Goal: Task Accomplishment & Management: Manage account settings

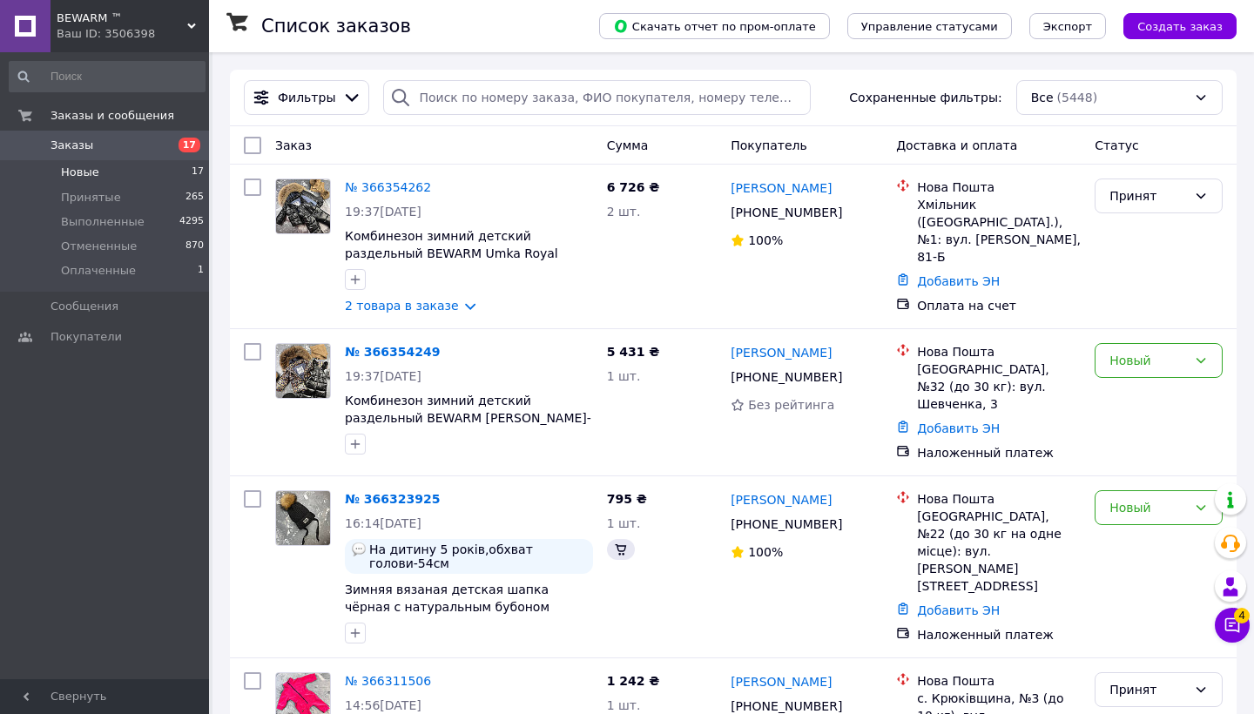
click at [91, 172] on span "Новые" at bounding box center [80, 173] width 38 height 16
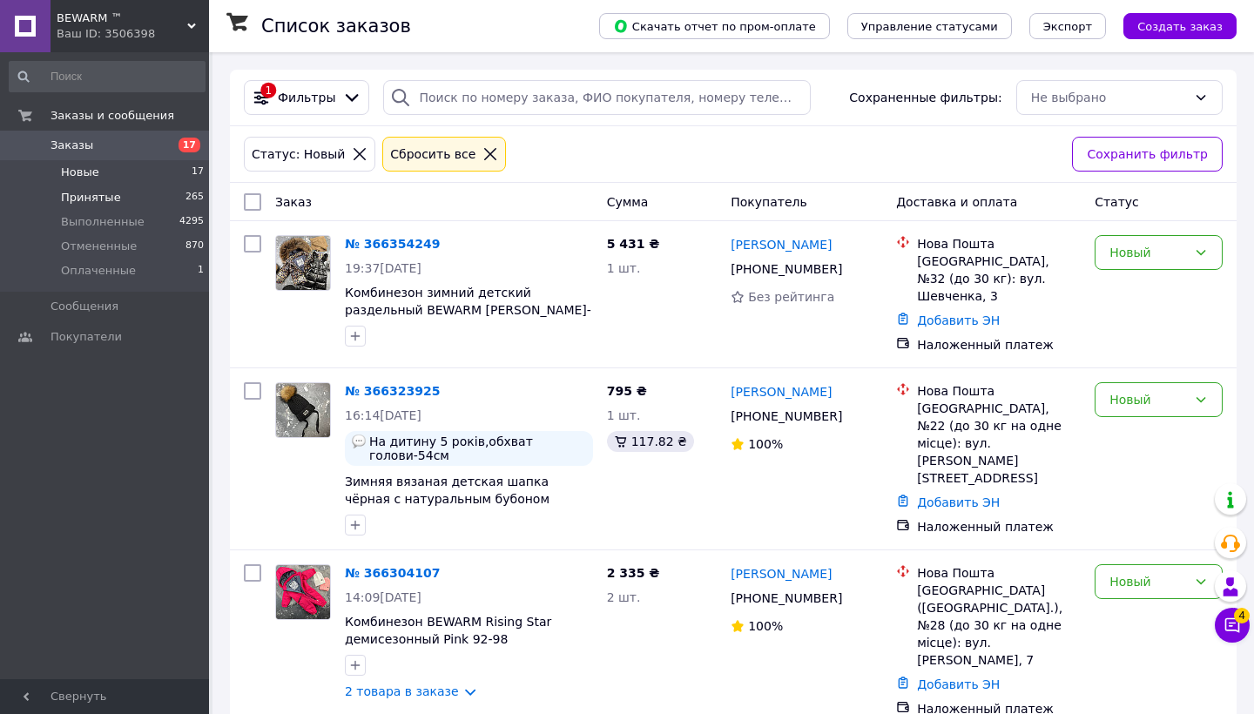
click at [122, 196] on li "Принятые 265" at bounding box center [107, 198] width 214 height 24
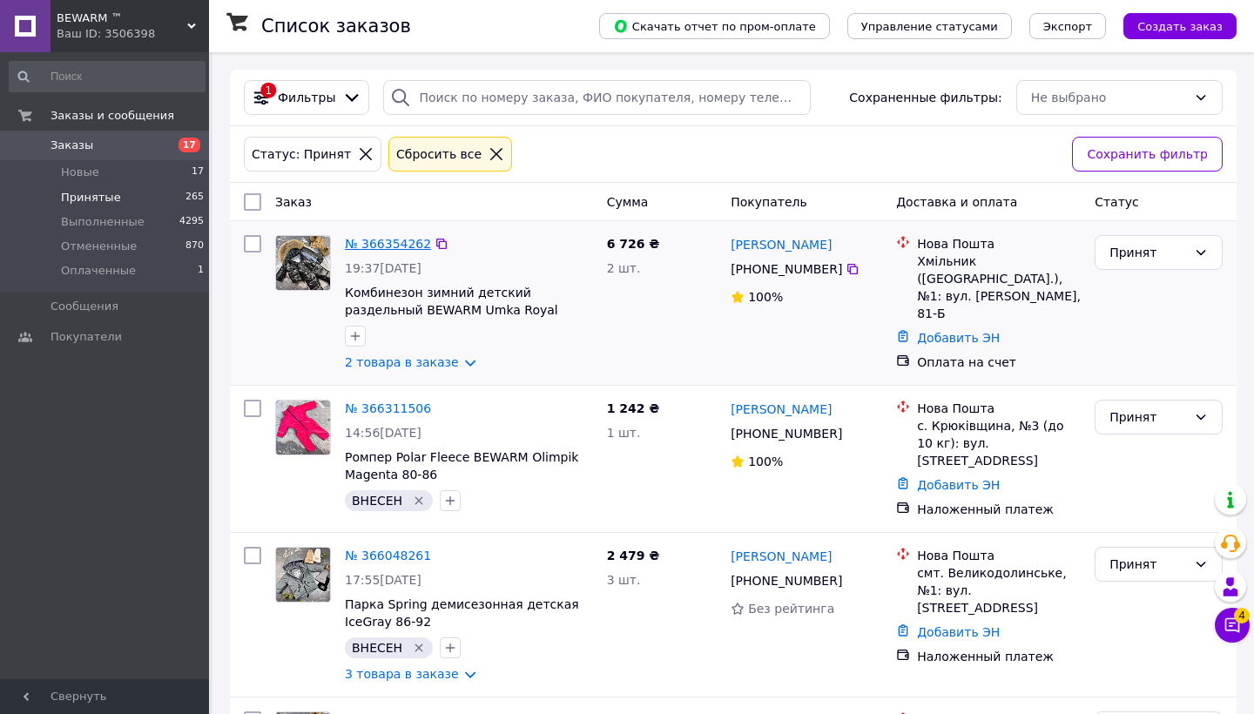
click at [405, 238] on link "№ 366354262" at bounding box center [388, 244] width 86 height 14
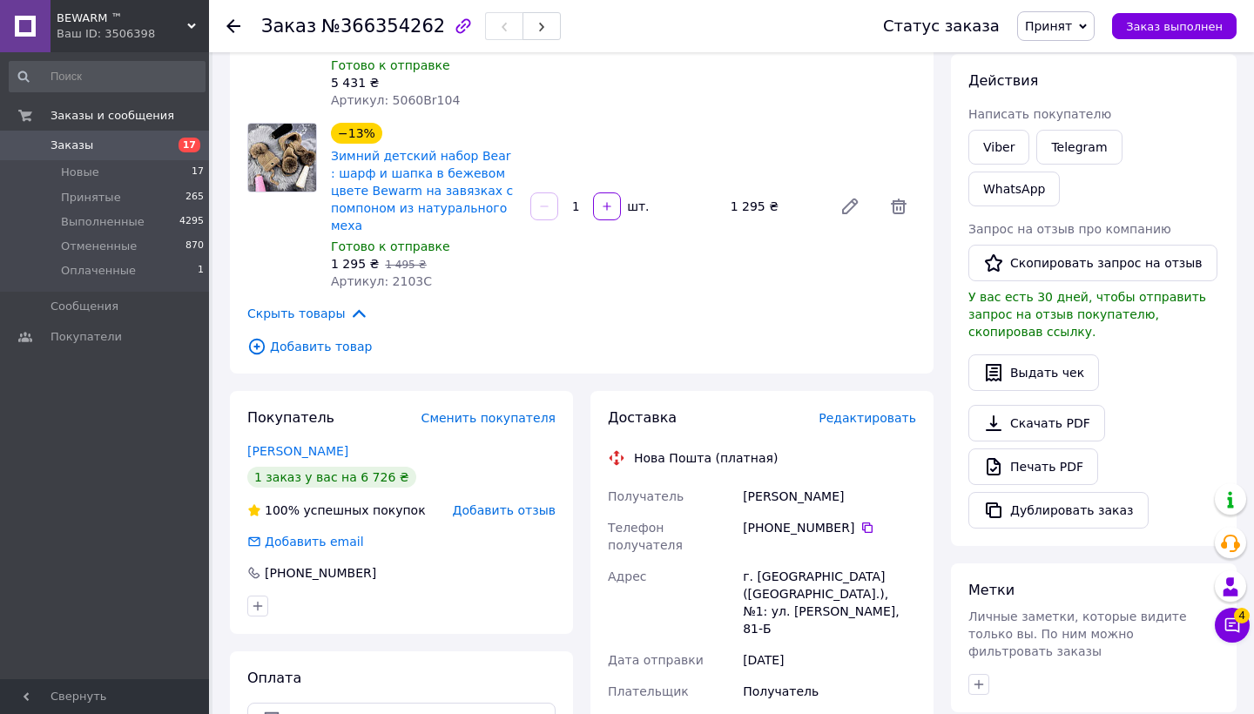
scroll to position [231, 0]
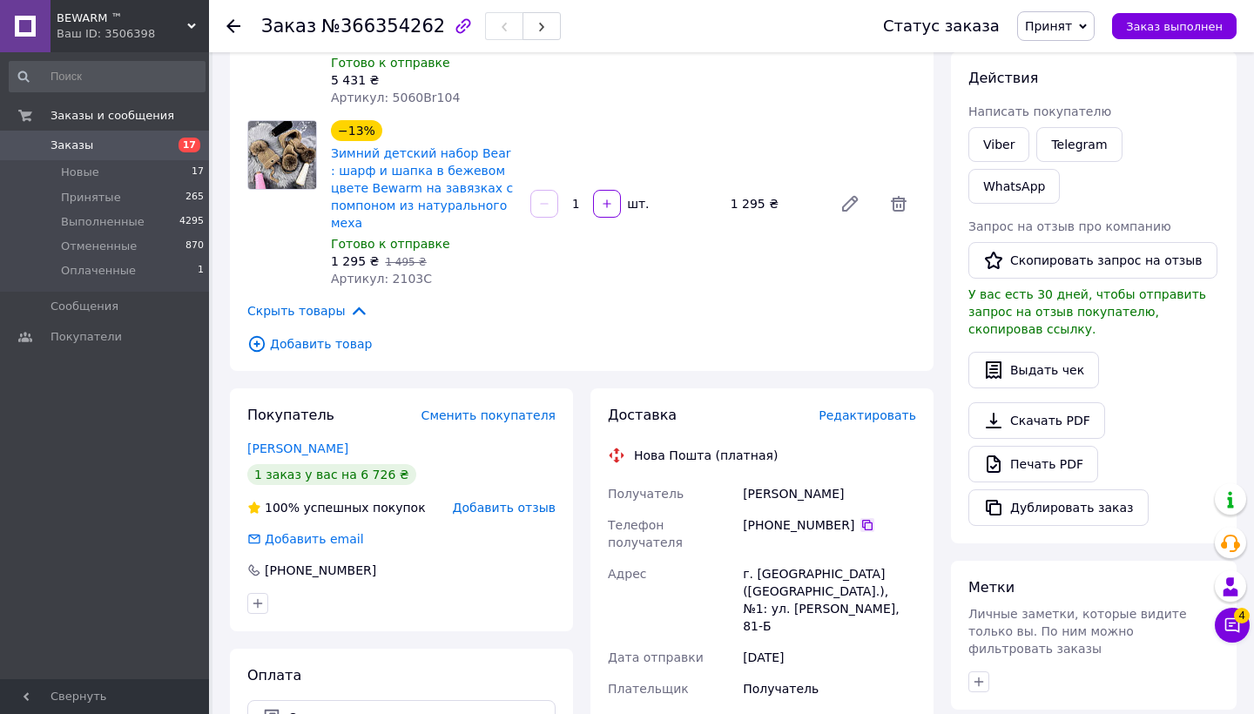
click at [867, 520] on icon at bounding box center [867, 525] width 10 height 10
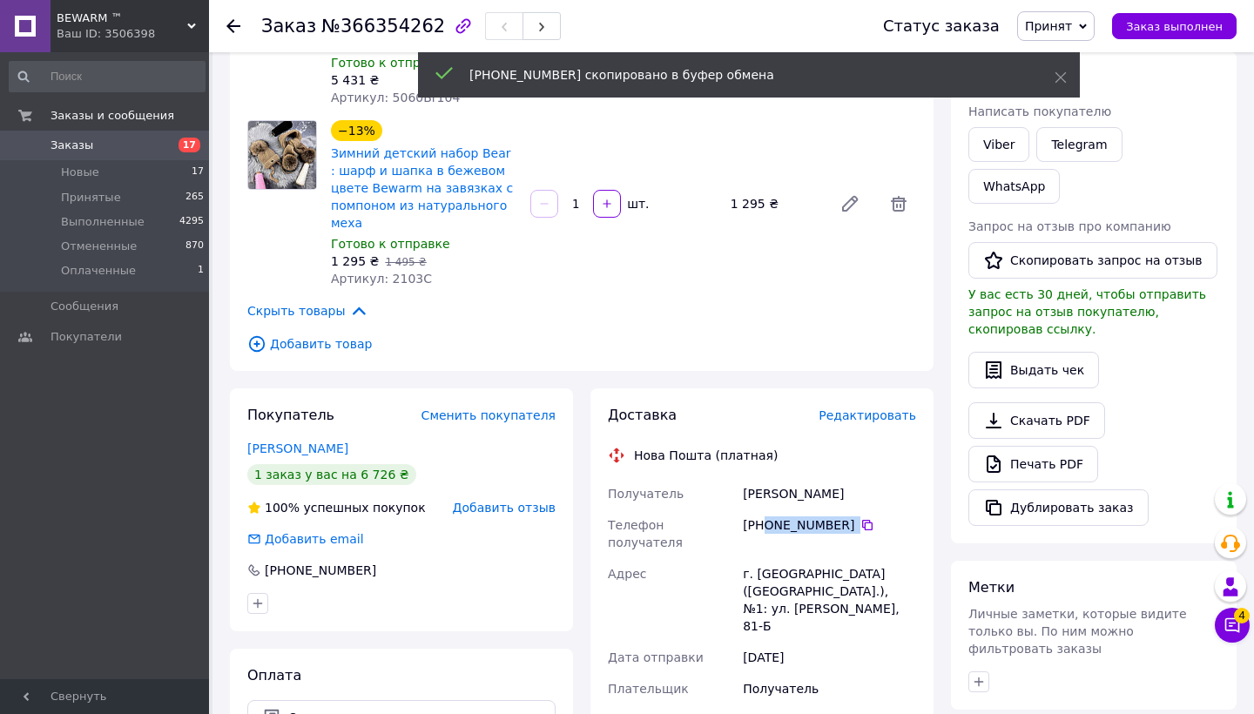
drag, startPoint x: 763, startPoint y: 488, endPoint x: 846, endPoint y: 495, distance: 83.0
click at [846, 516] on div "[PHONE_NUMBER]" at bounding box center [829, 524] width 173 height 17
copy div "0 68 752 90 0"
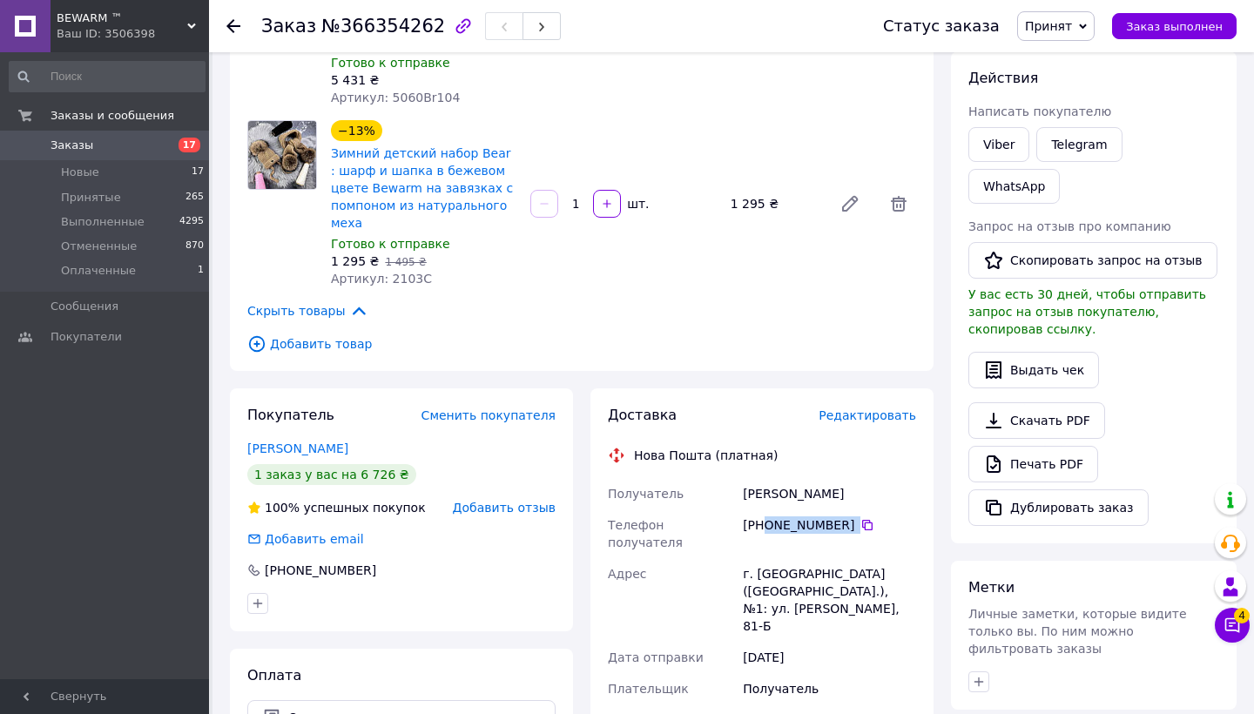
drag, startPoint x: 852, startPoint y: 488, endPoint x: 766, endPoint y: 493, distance: 86.4
click at [766, 516] on div "[PHONE_NUMBER]" at bounding box center [829, 524] width 173 height 17
copy div "0 68 752 90 09"
click at [768, 478] on div "[PERSON_NAME]" at bounding box center [829, 493] width 180 height 31
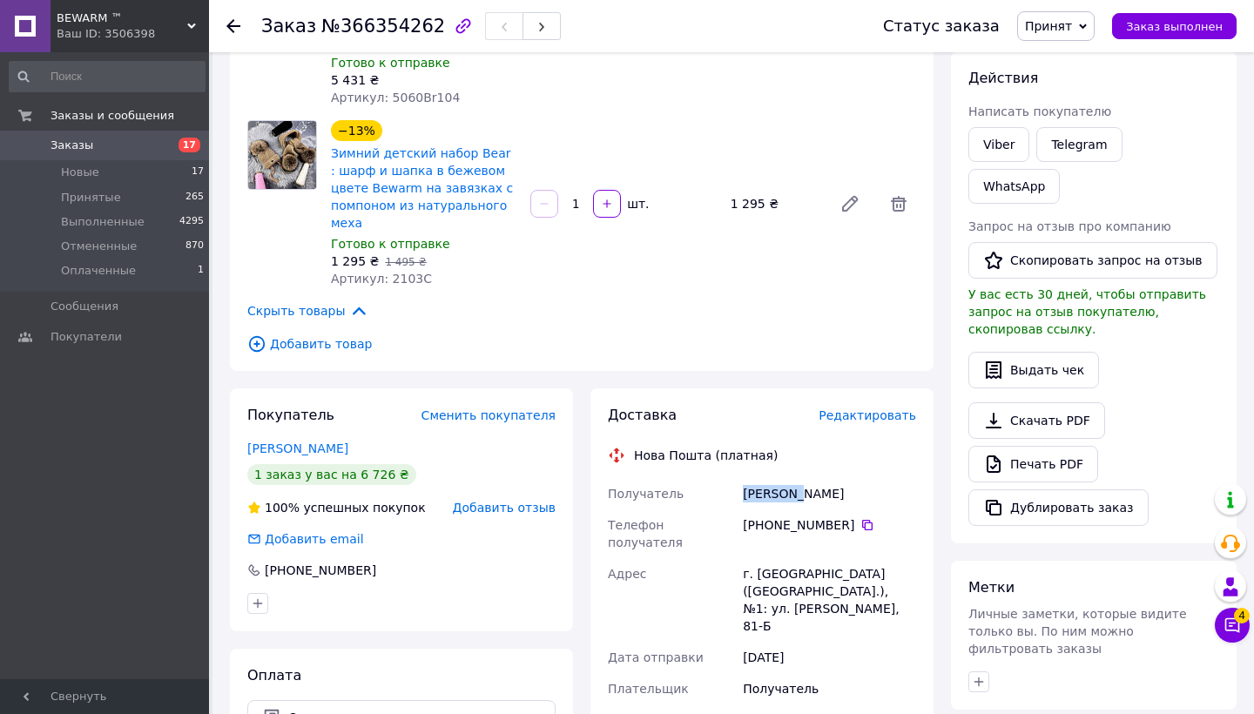
copy div "[PERSON_NAME]"
click at [830, 478] on div "[PERSON_NAME]" at bounding box center [829, 493] width 180 height 31
copy div "[PERSON_NAME]"
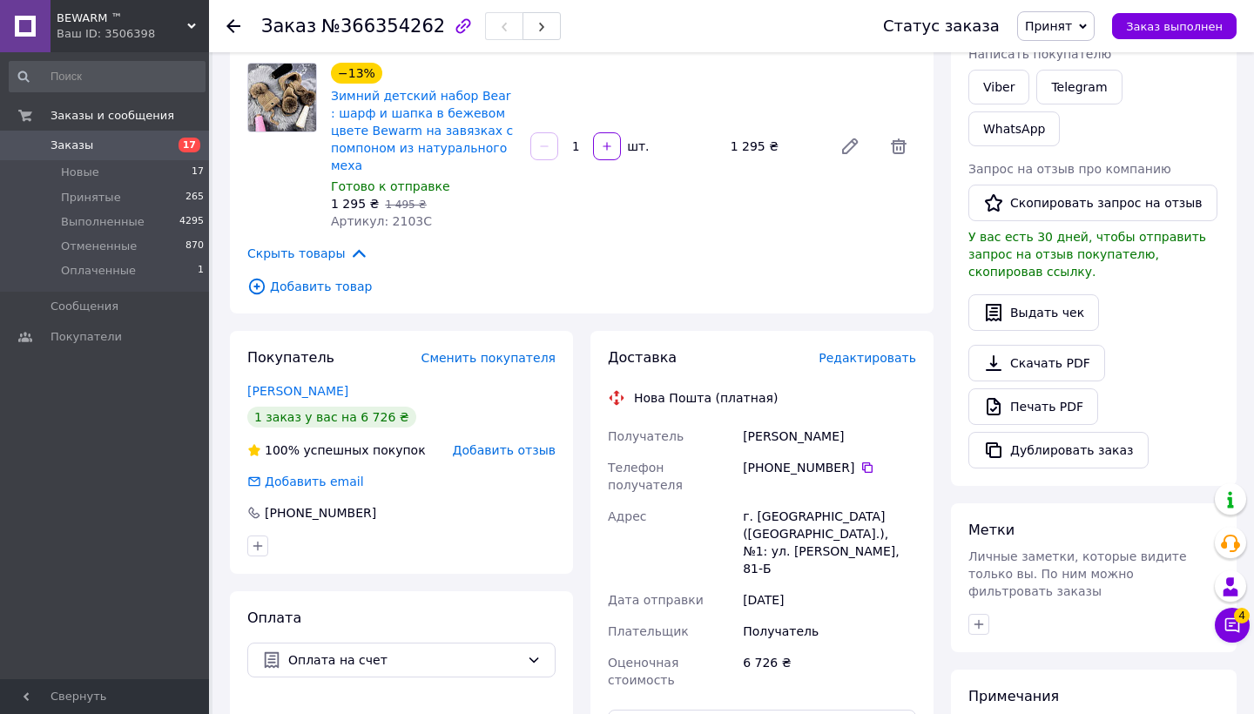
scroll to position [292, 0]
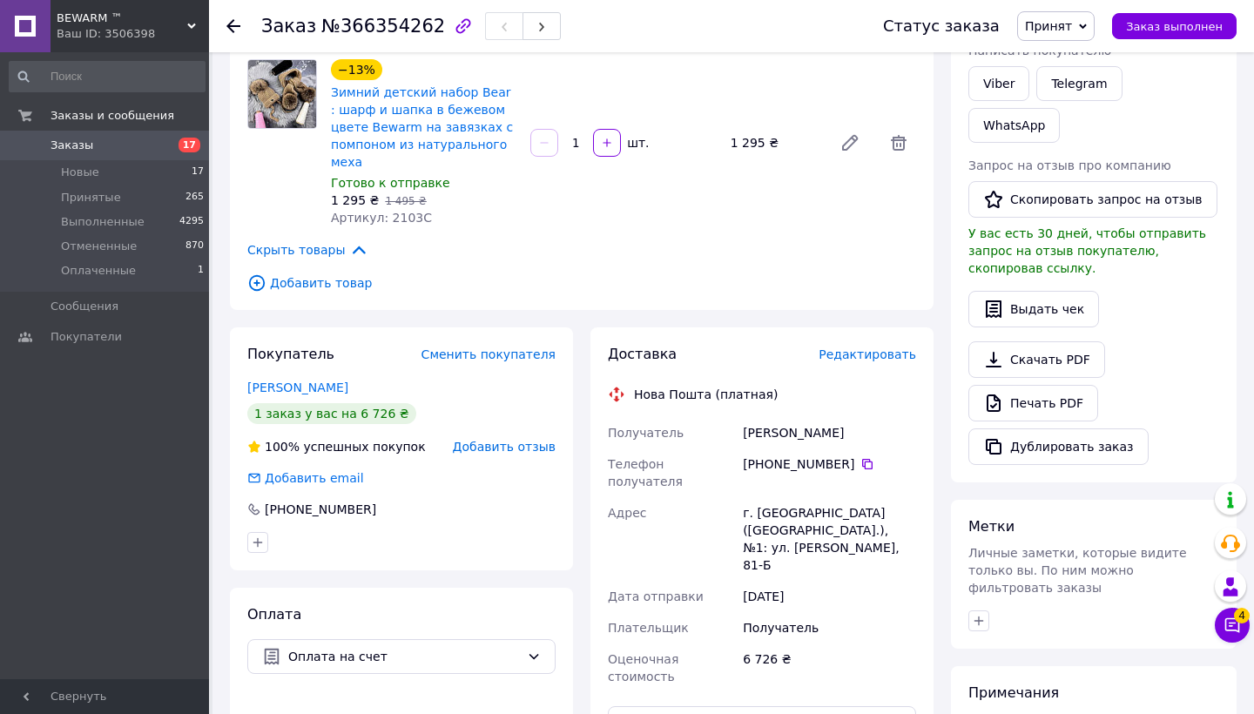
click at [774, 497] on div "г. [GEOGRAPHIC_DATA] ([GEOGRAPHIC_DATA].), №1: ул. [PERSON_NAME], 81-Б" at bounding box center [829, 539] width 180 height 84
click at [773, 497] on div "г. [GEOGRAPHIC_DATA] ([GEOGRAPHIC_DATA].), №1: ул. [PERSON_NAME], 81-Б" at bounding box center [829, 539] width 180 height 84
copy div "Хмельник"
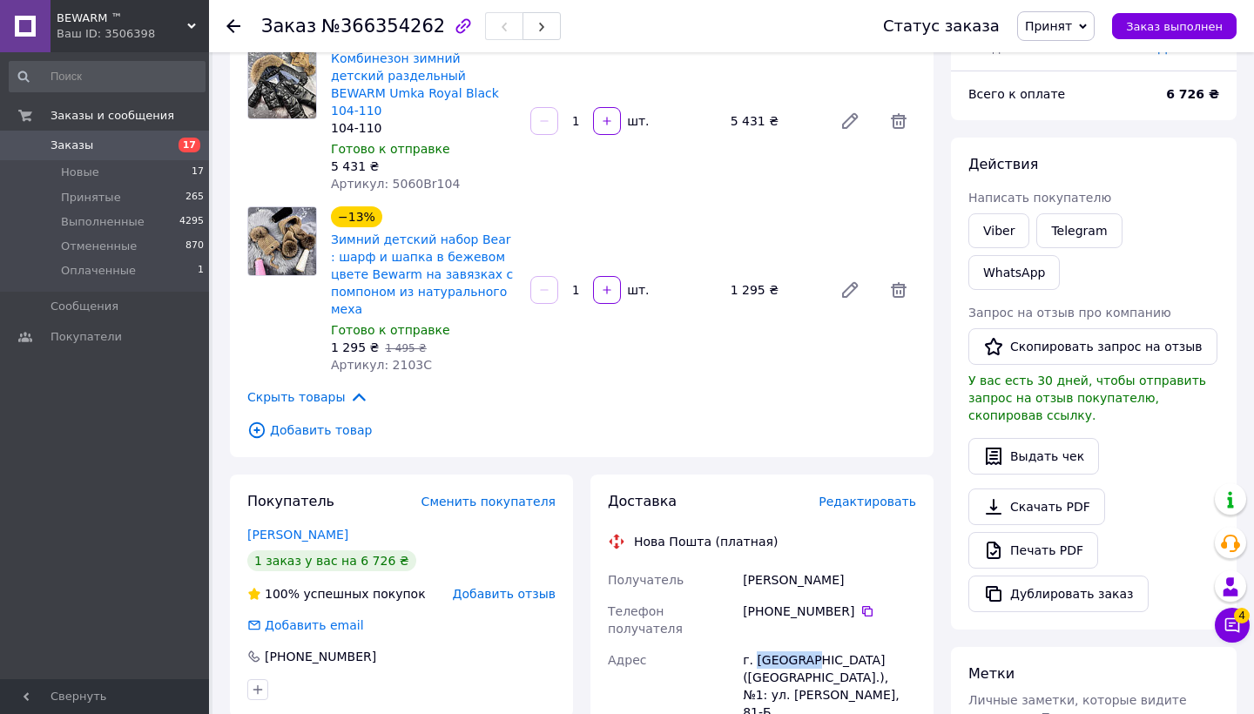
scroll to position [143, 0]
click at [394, 29] on span "№366354262" at bounding box center [383, 26] width 124 height 21
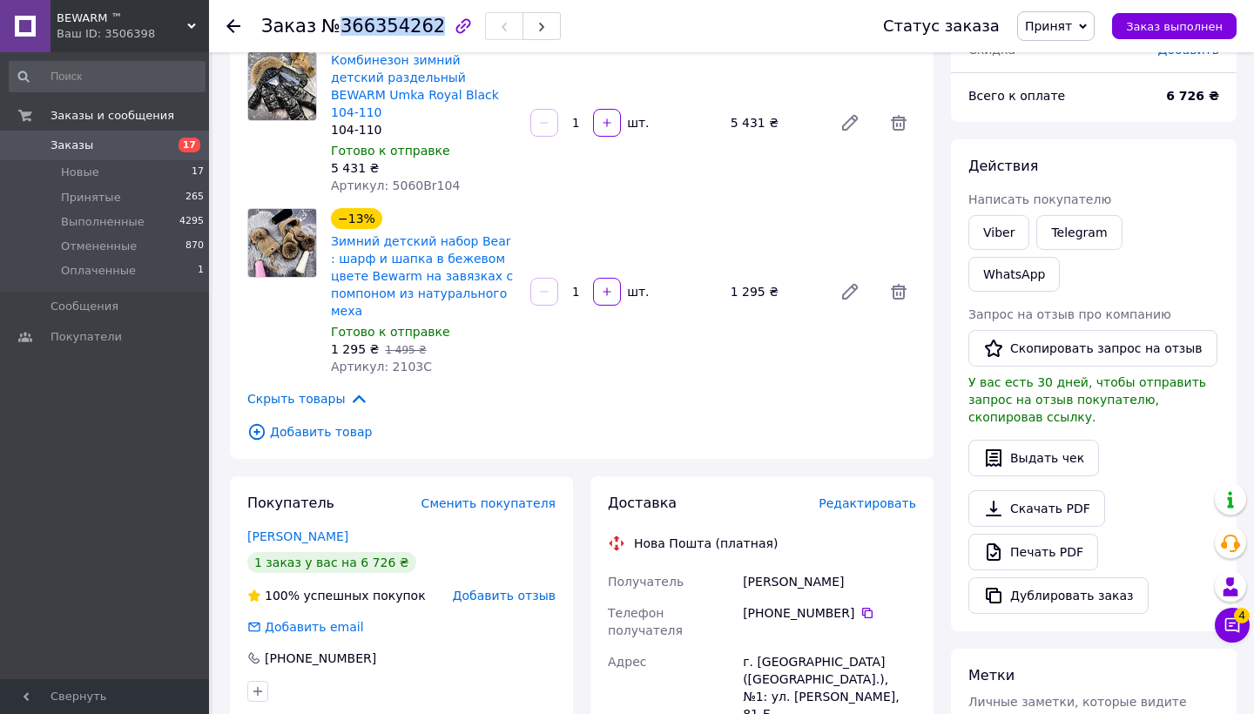
click at [394, 29] on span "№366354262" at bounding box center [383, 26] width 124 height 21
copy span "366354262"
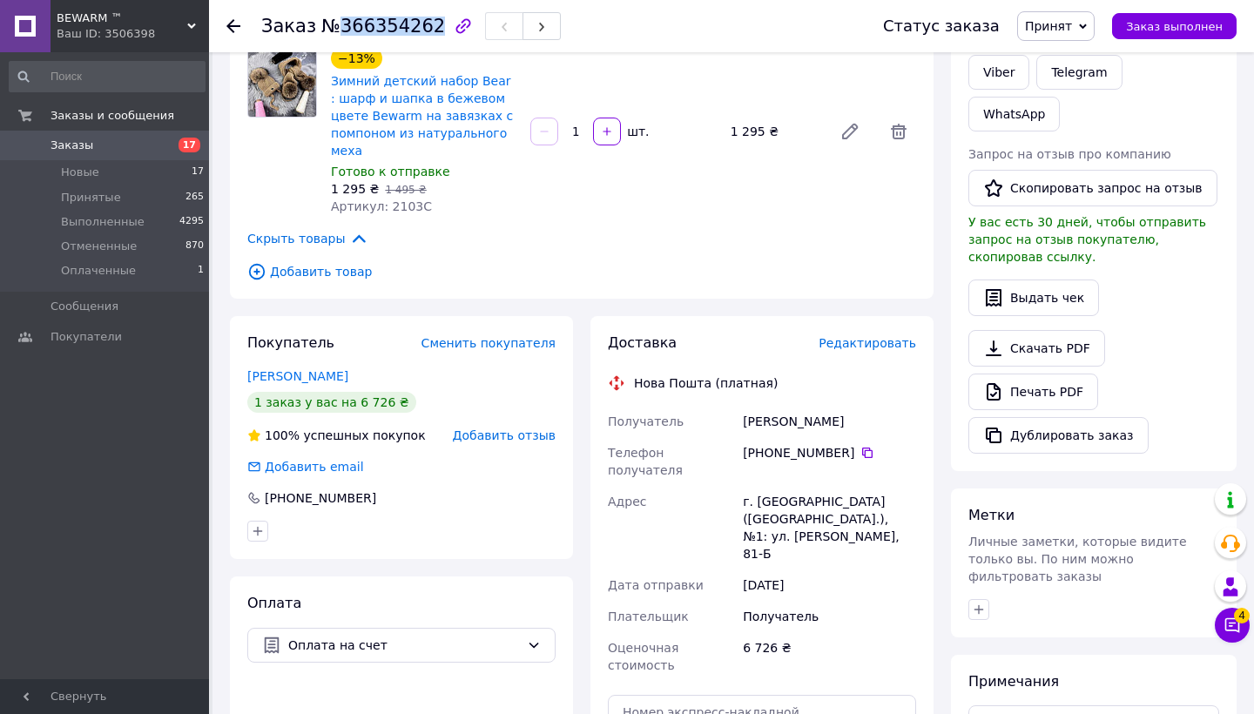
scroll to position [415, 0]
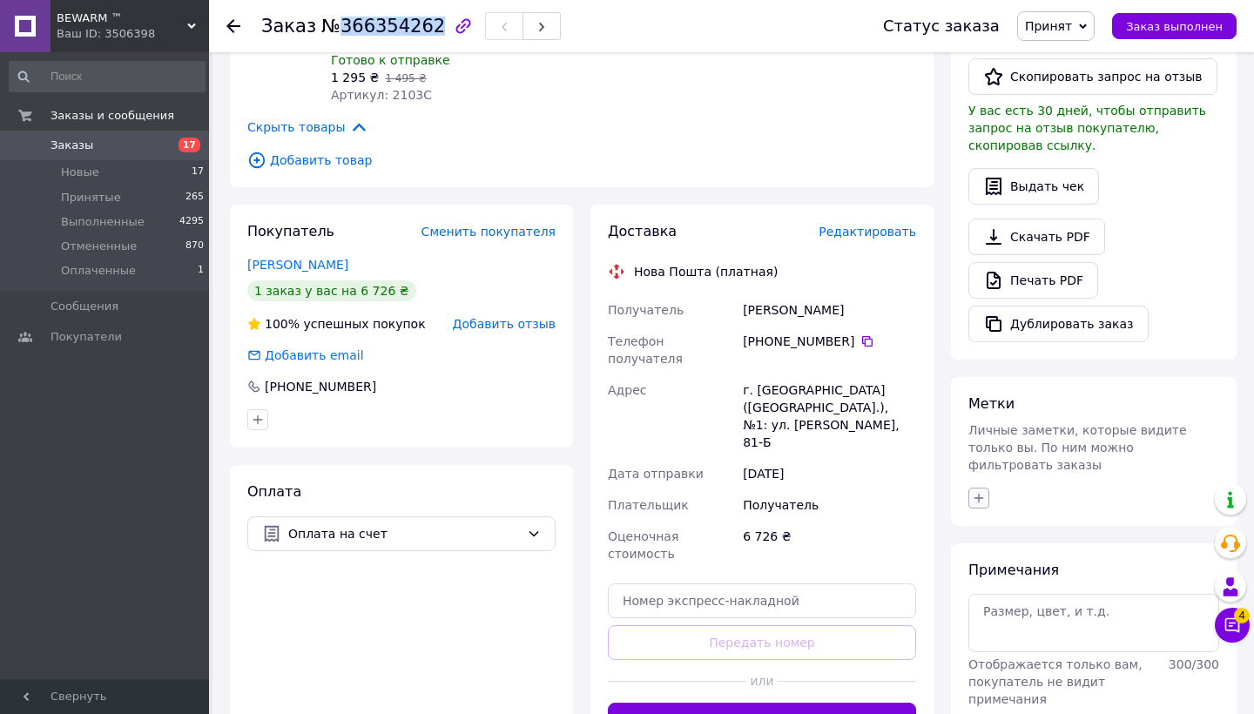
click at [981, 491] on icon "button" at bounding box center [979, 498] width 14 height 14
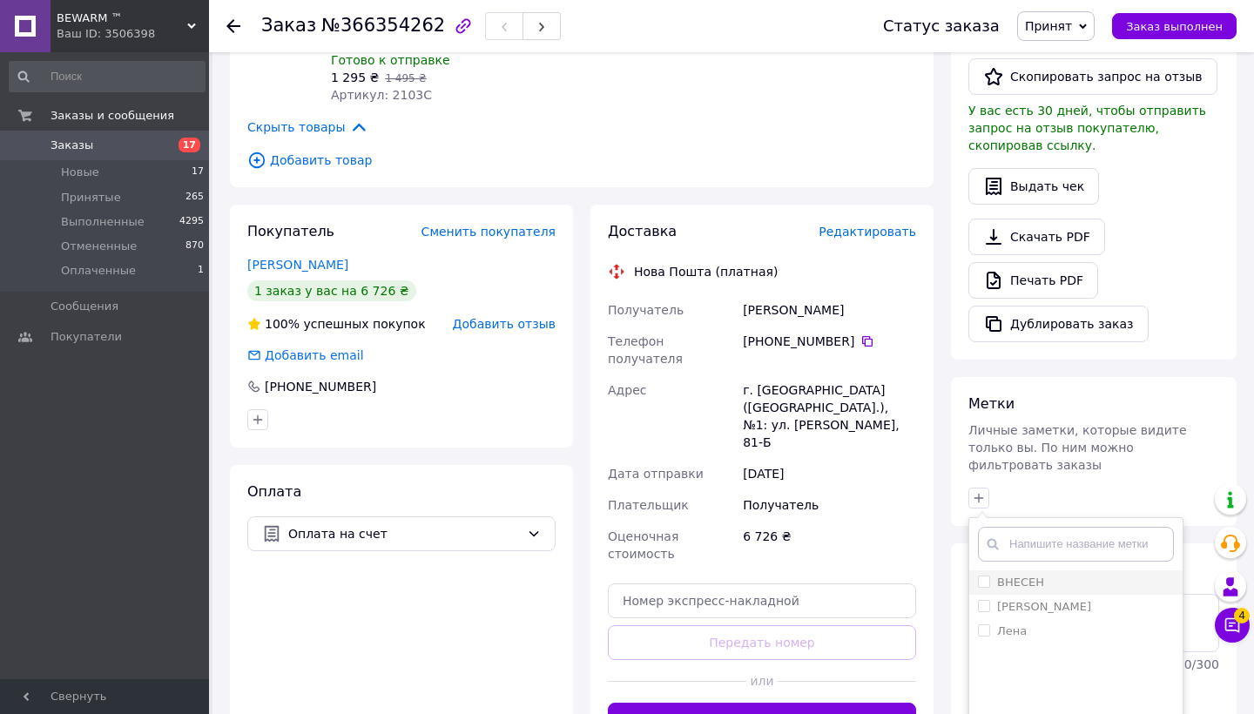
click at [980, 576] on span at bounding box center [984, 582] width 12 height 12
click at [980, 576] on input "ВНЕСЕН" at bounding box center [983, 581] width 11 height 11
click at [985, 576] on input "ВНЕСЕН" at bounding box center [983, 581] width 11 height 11
checkbox input "true"
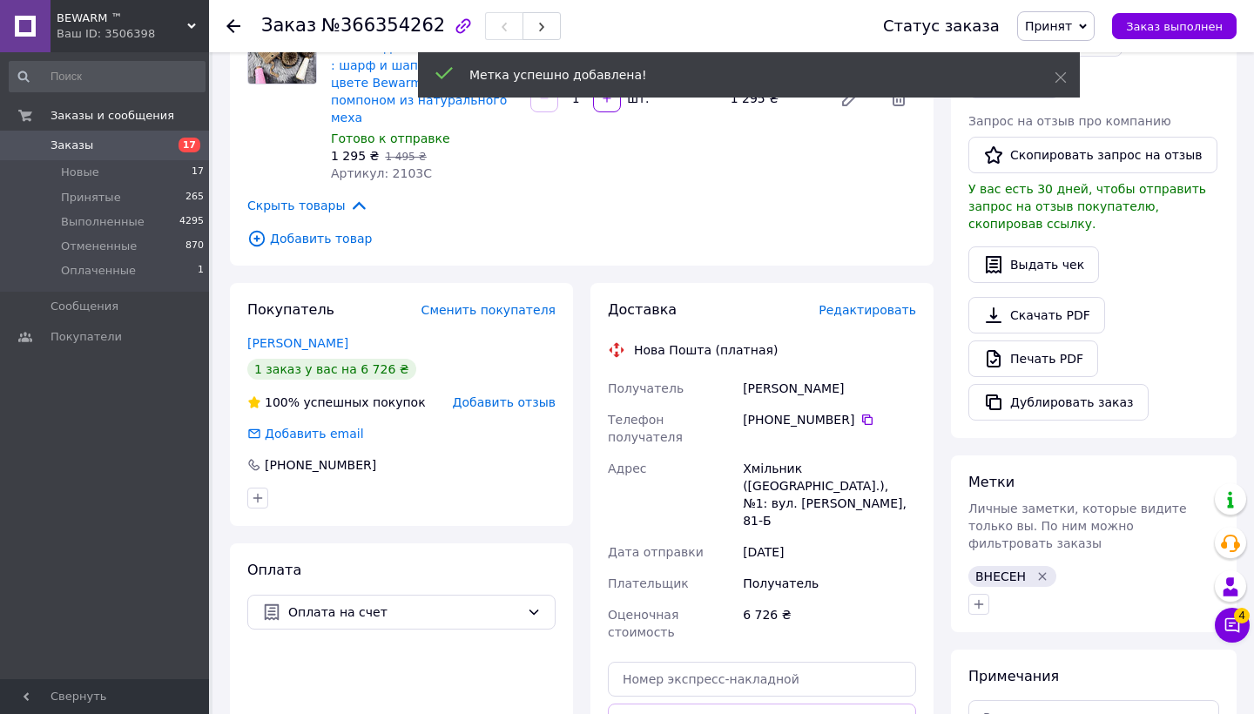
scroll to position [121, 0]
